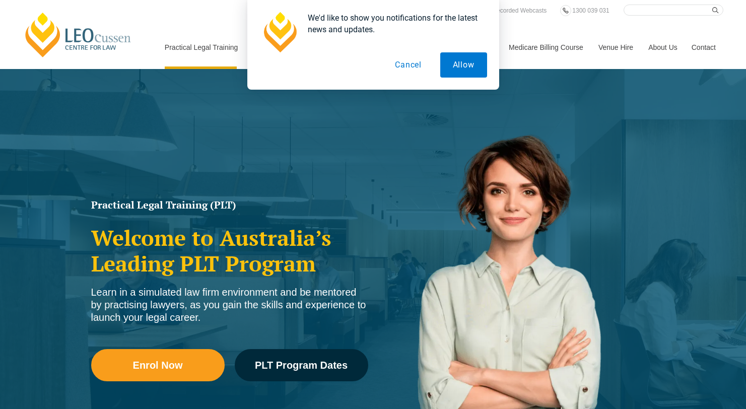
click at [401, 60] on button "Cancel" at bounding box center [408, 64] width 52 height 25
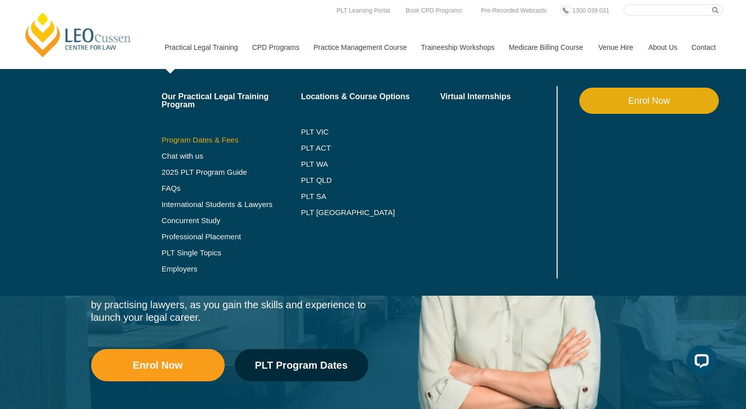
click at [189, 138] on link "Program Dates & Fees" at bounding box center [232, 140] width 140 height 8
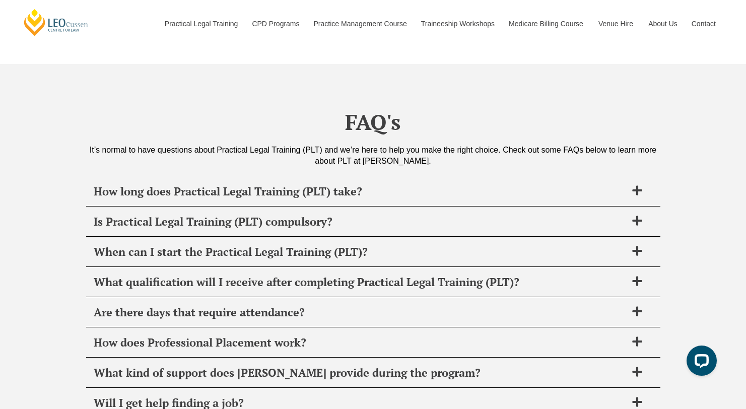
scroll to position [3739, 0]
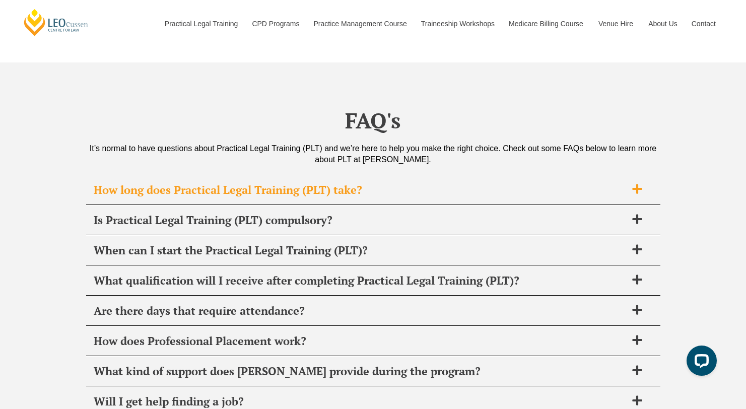
click at [330, 190] on span "How long does Practical Legal Training (PLT) take?" at bounding box center [360, 190] width 533 height 14
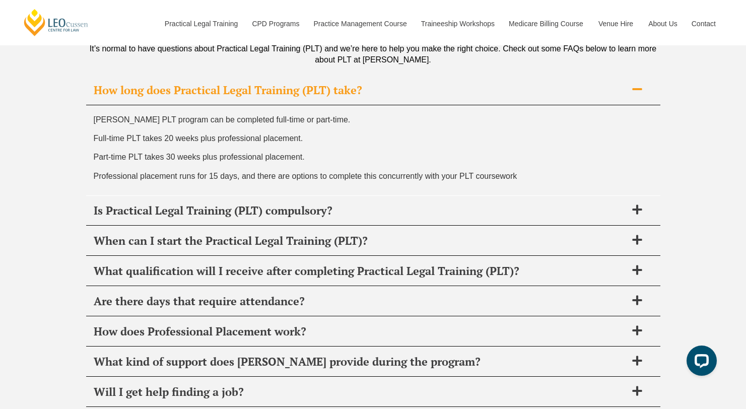
scroll to position [3846, 0]
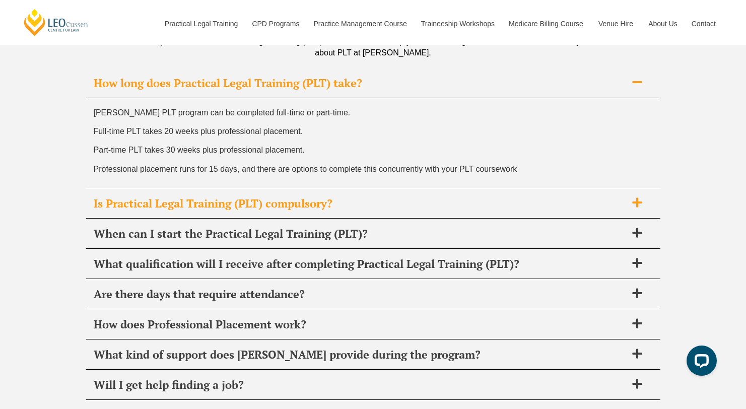
click at [343, 213] on div "Is Practical Legal Training (PLT) compulsory?" at bounding box center [373, 204] width 574 height 30
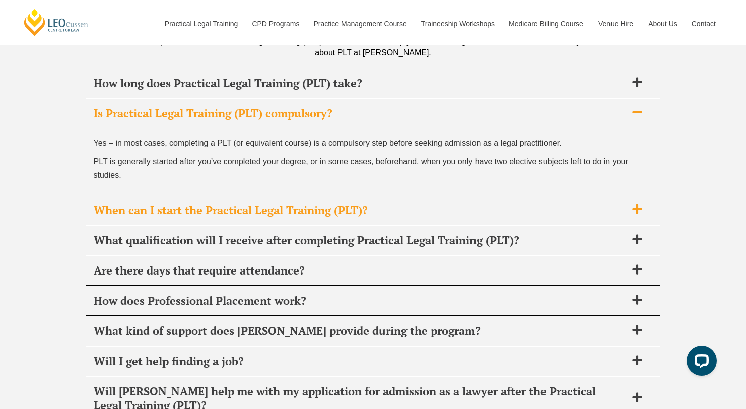
click at [388, 219] on div "When can I start the Practical Legal Training (PLT)?" at bounding box center [373, 210] width 574 height 30
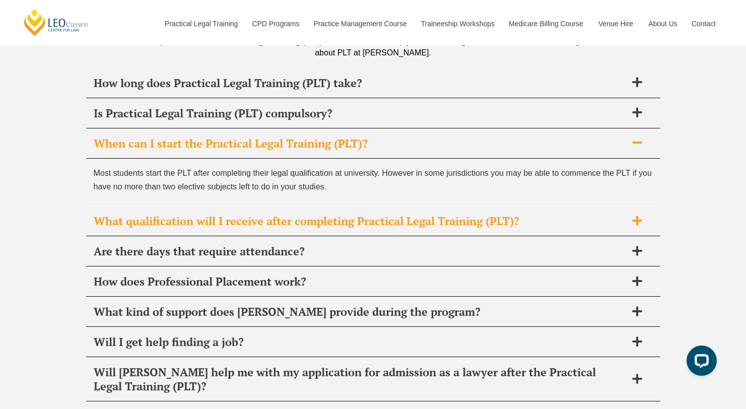
click at [575, 226] on span "What qualification will I receive after completing Practical Legal Training (PL…" at bounding box center [360, 221] width 533 height 14
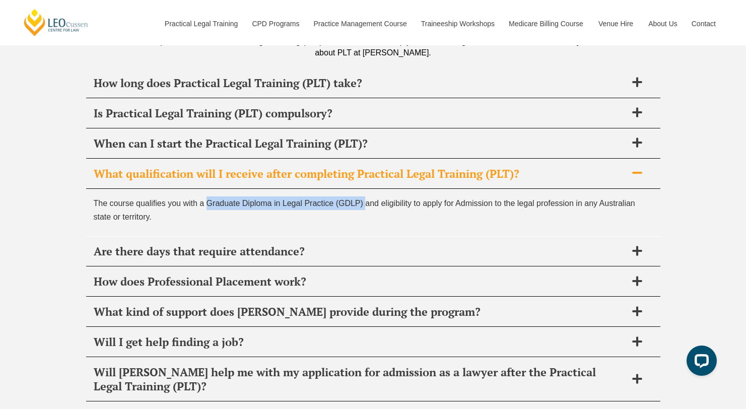
drag, startPoint x: 366, startPoint y: 205, endPoint x: 207, endPoint y: 207, distance: 159.7
click at [207, 207] on p "The course qualifies you with a Graduate Diploma in Legal Practice (GDLP) and e…" at bounding box center [373, 209] width 559 height 27
copy p "Graduate Diploma in Legal Practice (GDLP)"
